Goal: Book appointment/travel/reservation

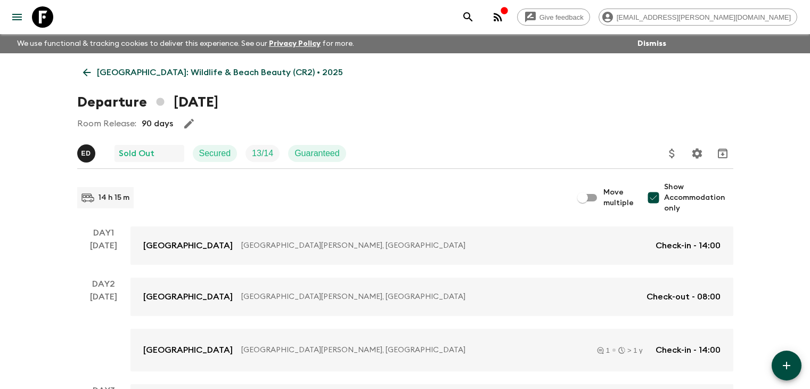
scroll to position [412, 0]
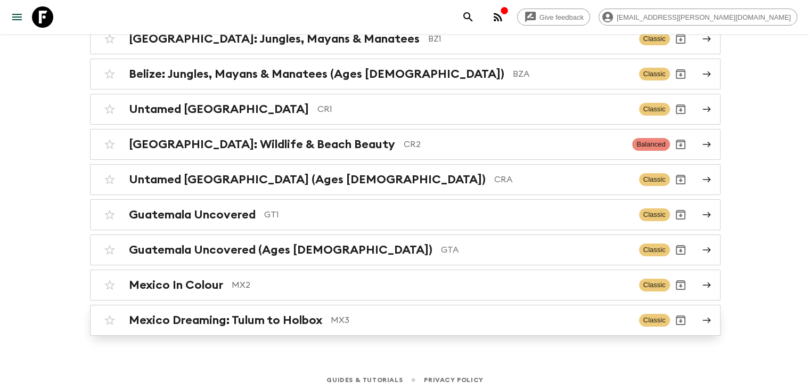
scroll to position [136, 0]
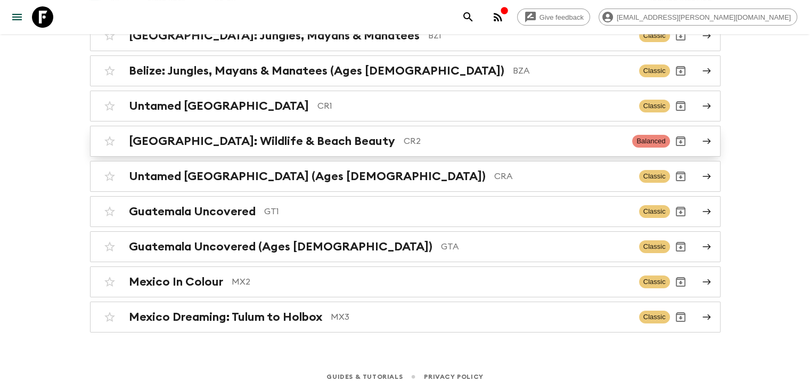
click at [309, 139] on h2 "[GEOGRAPHIC_DATA]: Wildlife & Beach Beauty" at bounding box center [262, 141] width 266 height 14
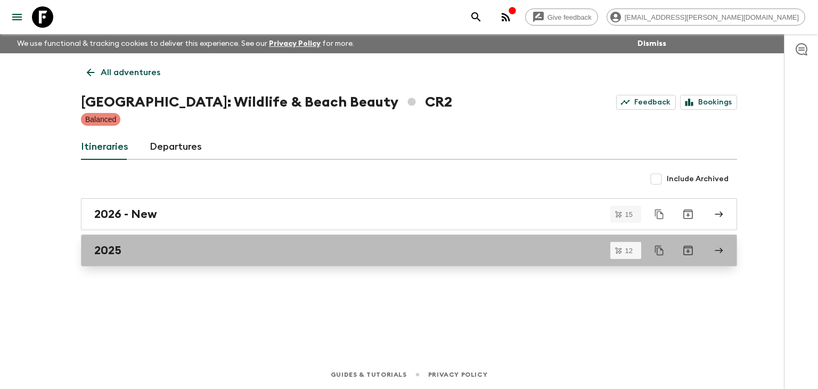
click at [113, 253] on h2 "2025" at bounding box center [107, 251] width 27 height 14
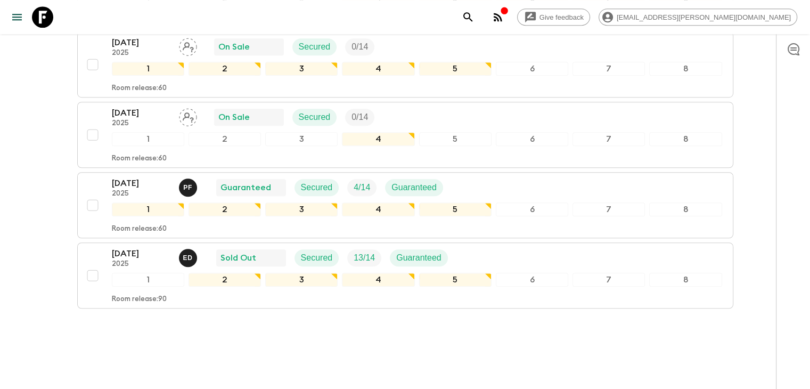
scroll to position [769, 0]
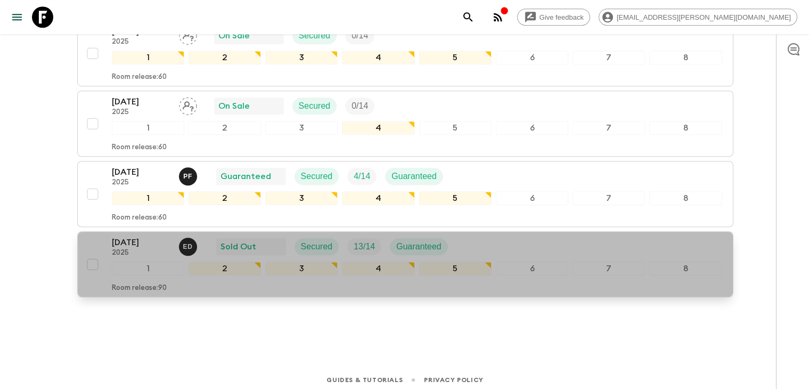
click at [136, 239] on p "[DATE]" at bounding box center [141, 242] width 59 height 13
